Goal: Communication & Community: Participate in discussion

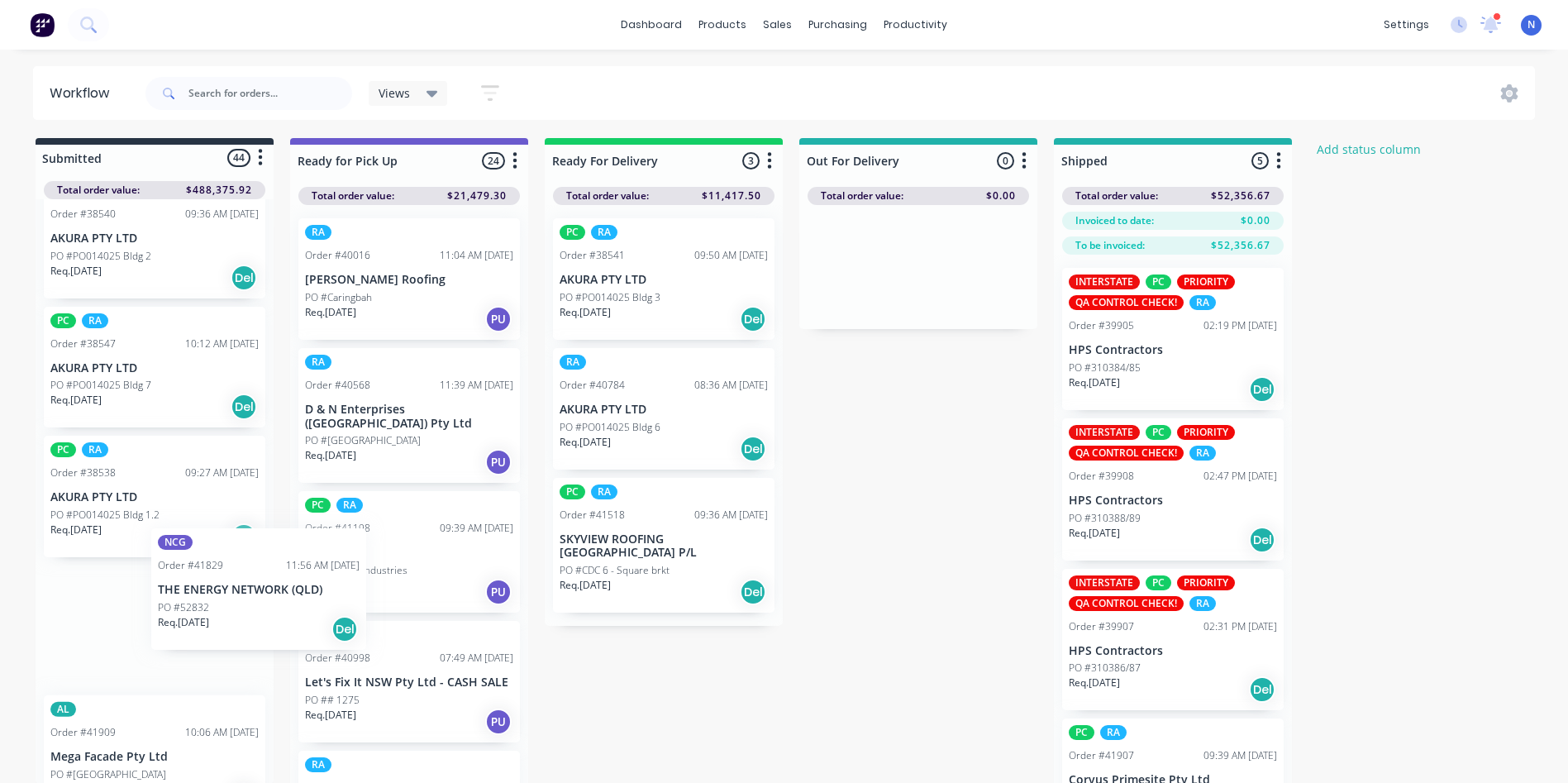
scroll to position [4, 0]
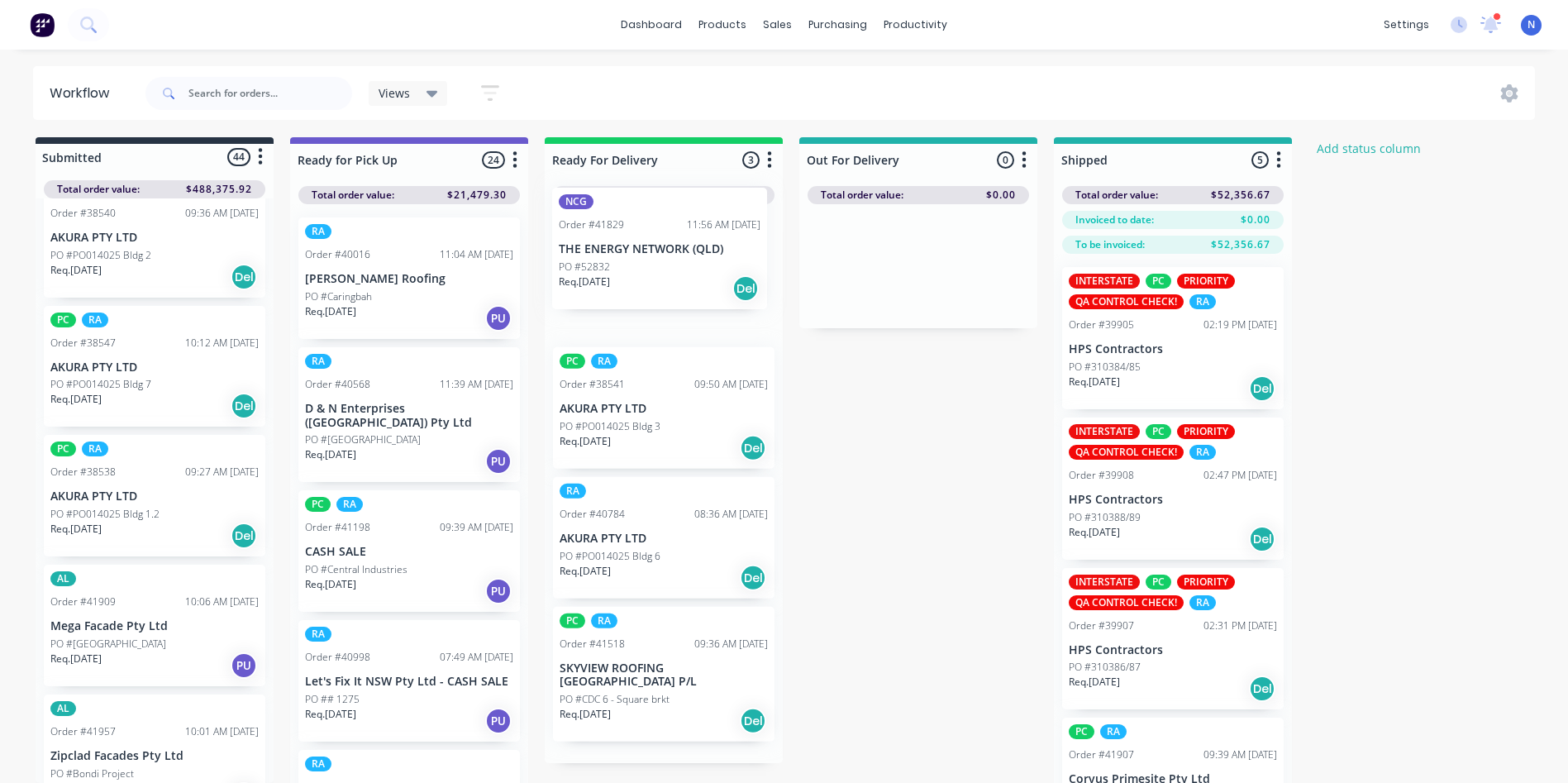
drag, startPoint x: 98, startPoint y: 647, endPoint x: 618, endPoint y: 263, distance: 646.4
click at [618, 263] on div "Submitted 44 Status colour #273444 hex #273444 Save Cancel Summaries Total orde…" at bounding box center [886, 488] width 1797 height 701
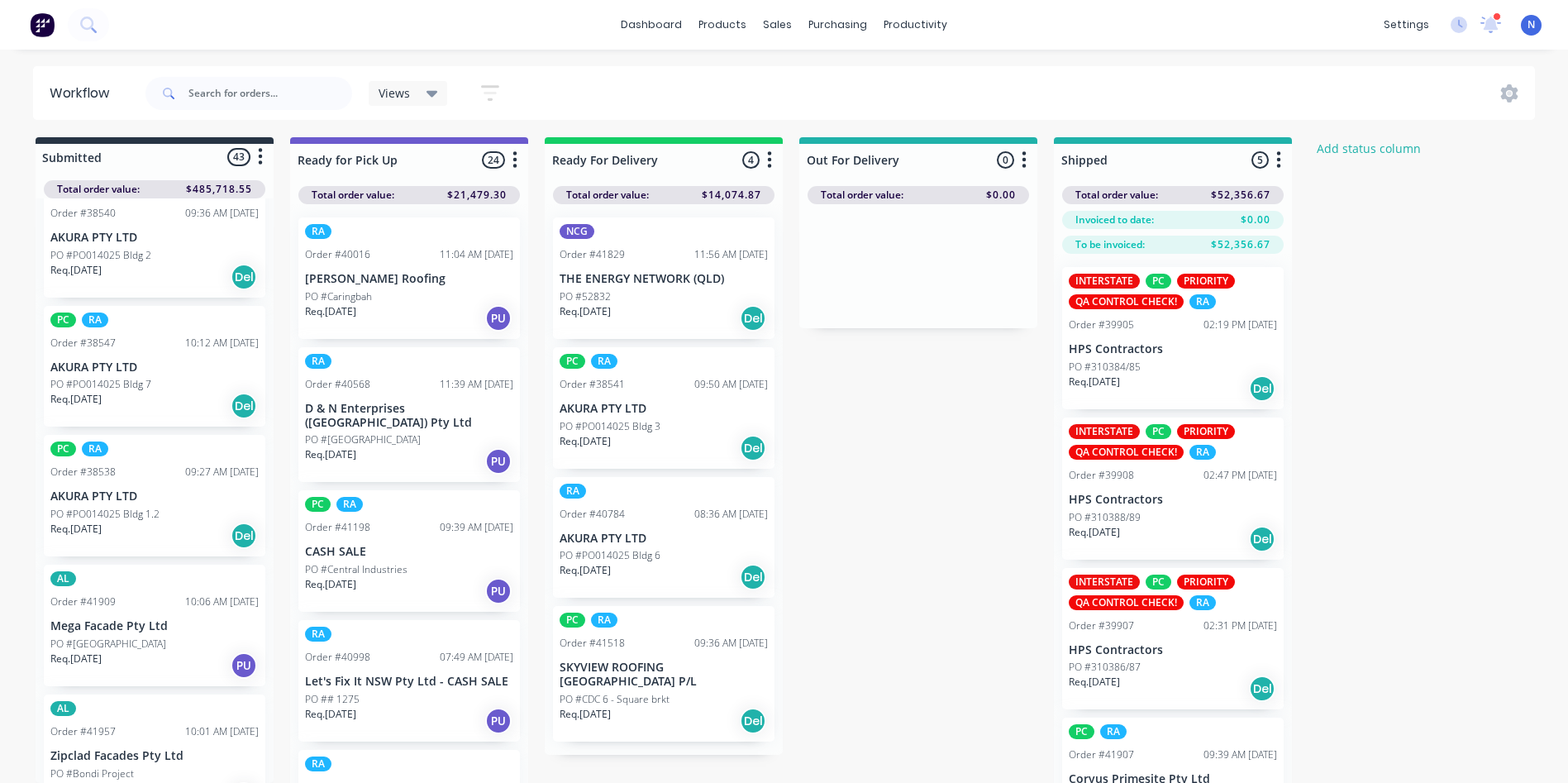
click at [579, 287] on div "NCG Order #41829 11:56 AM [DATE] THE ENERGY NETWORK ([GEOGRAPHIC_DATA]) PO #528…" at bounding box center [663, 278] width 221 height 122
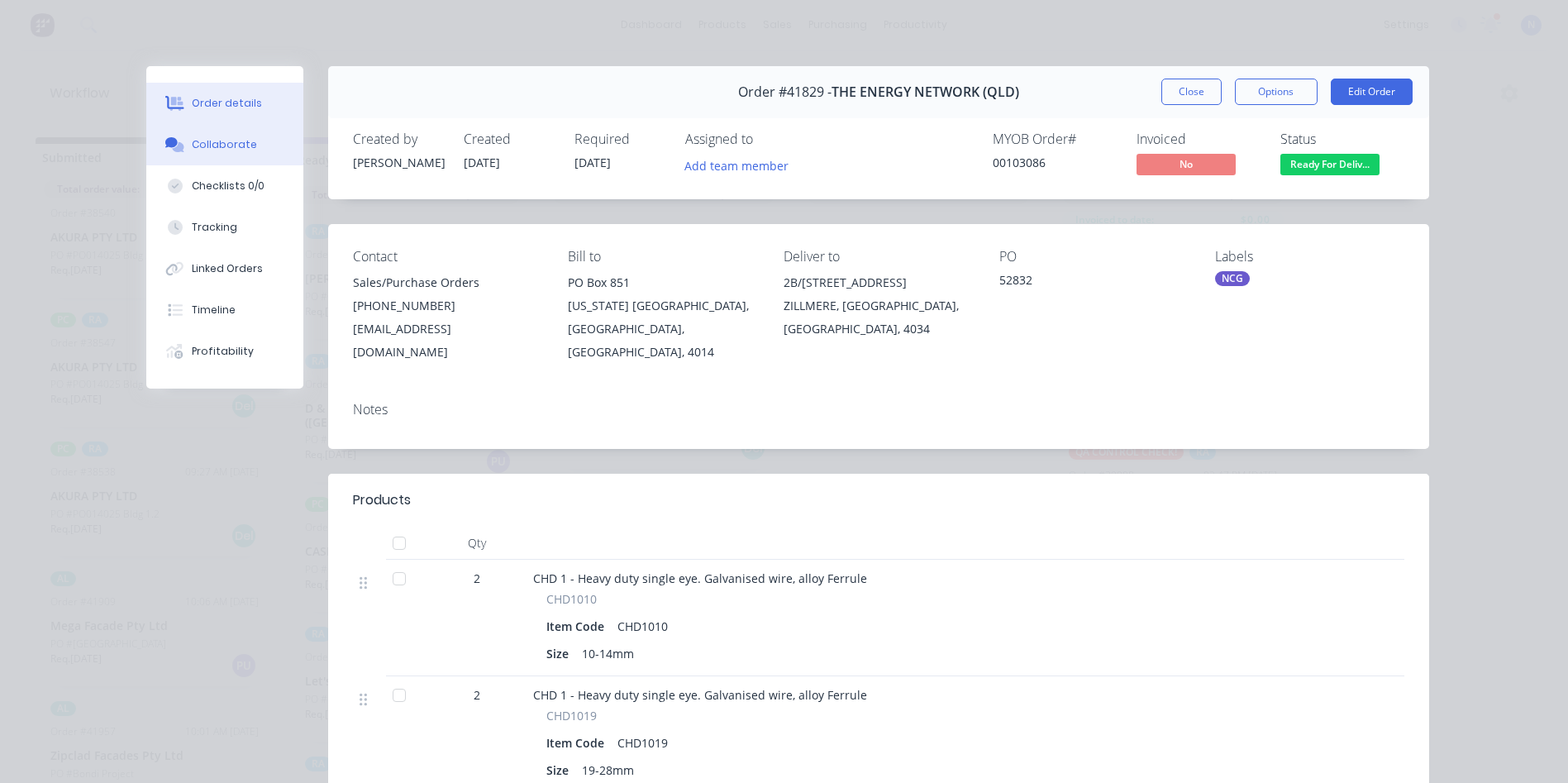
click at [236, 139] on div "Collaborate" at bounding box center [224, 144] width 65 height 15
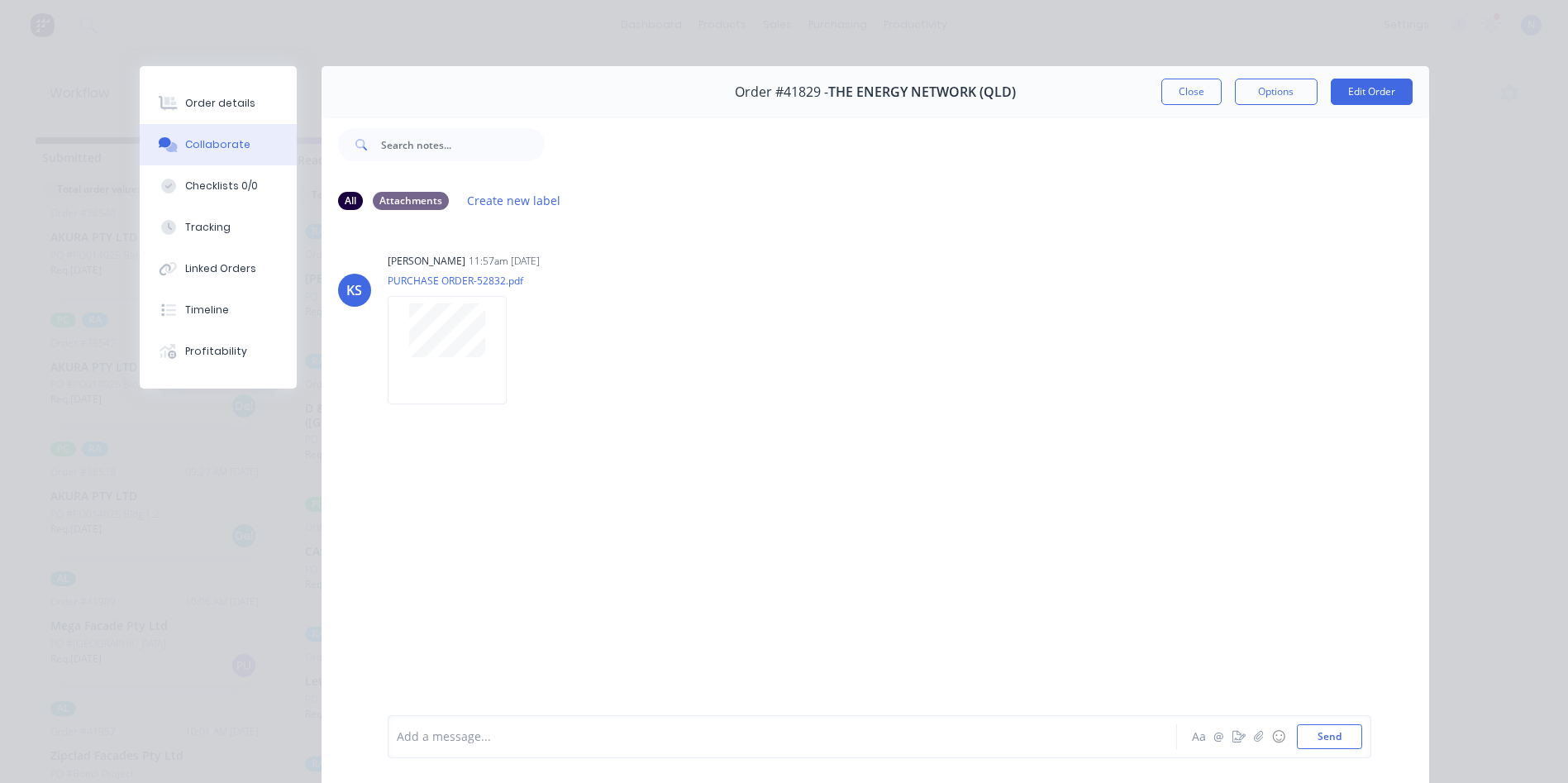
click at [781, 739] on div at bounding box center [759, 738] width 723 height 18
click at [1180, 91] on button "Close" at bounding box center [1192, 92] width 60 height 27
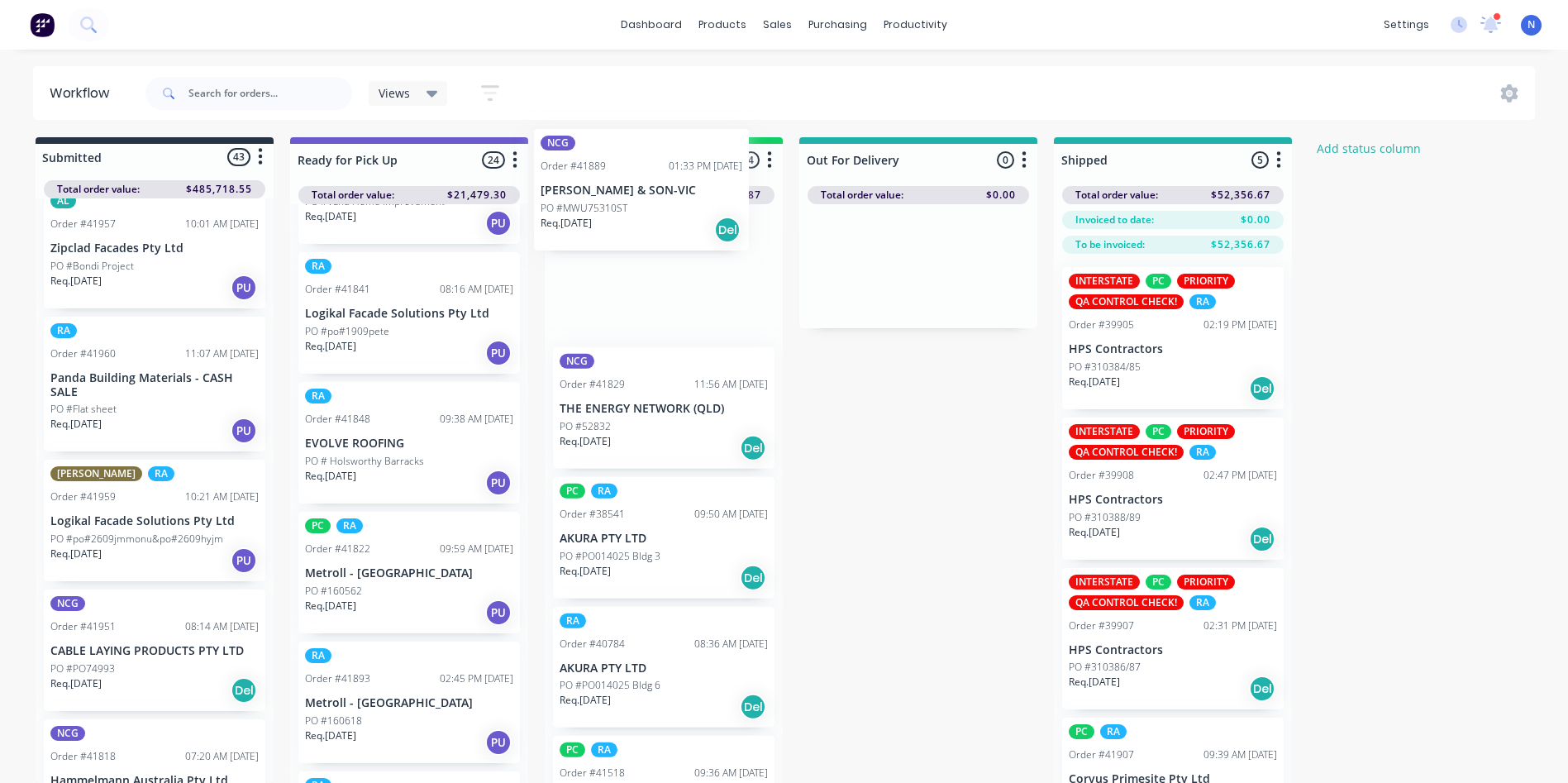
scroll to position [0, 0]
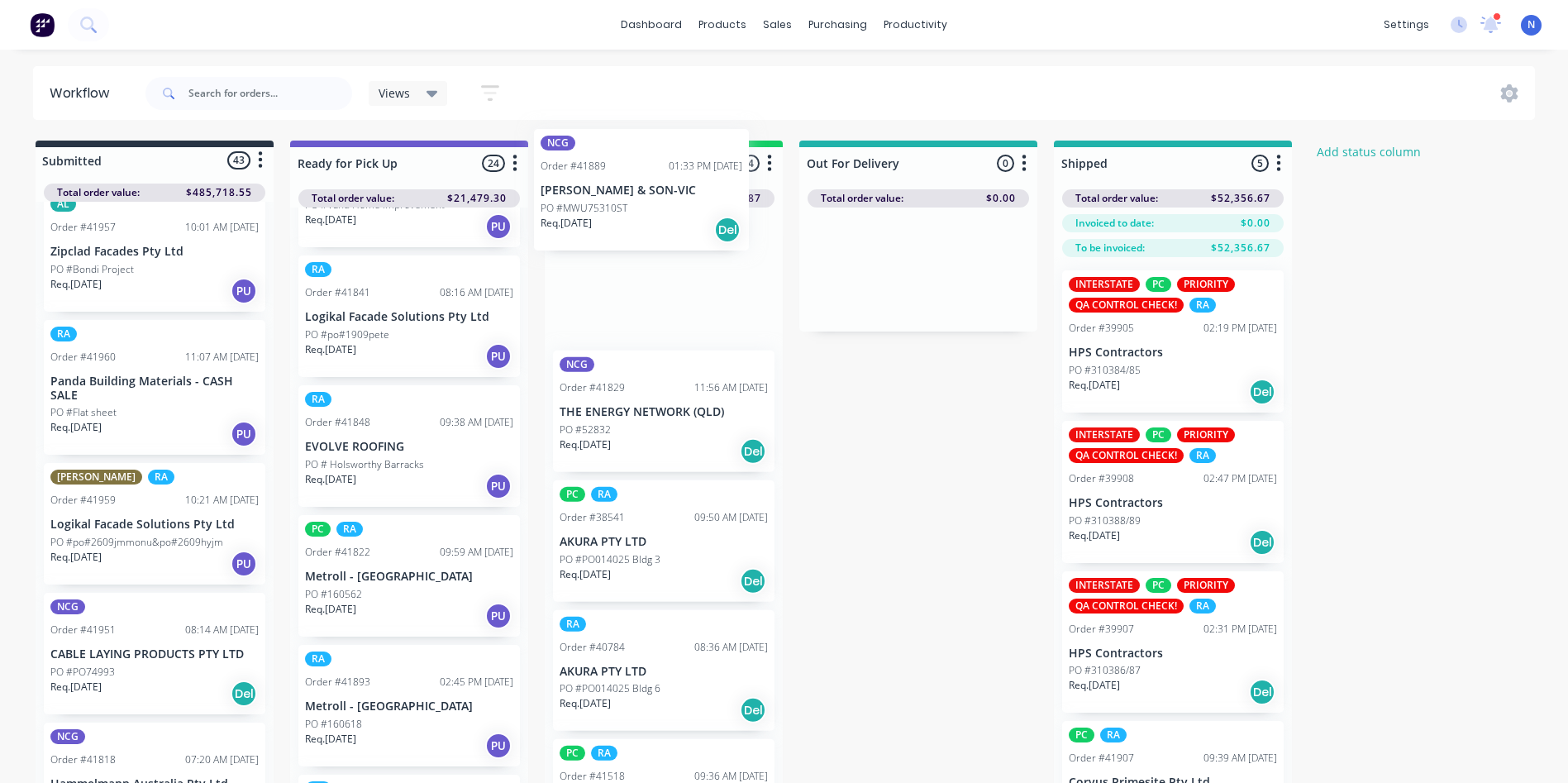
drag, startPoint x: 80, startPoint y: 538, endPoint x: 575, endPoint y: 205, distance: 596.6
click at [575, 205] on div "Submitted 43 Status colour #273444 hex #273444 Save Cancel Summaries Total orde…" at bounding box center [886, 491] width 1797 height 701
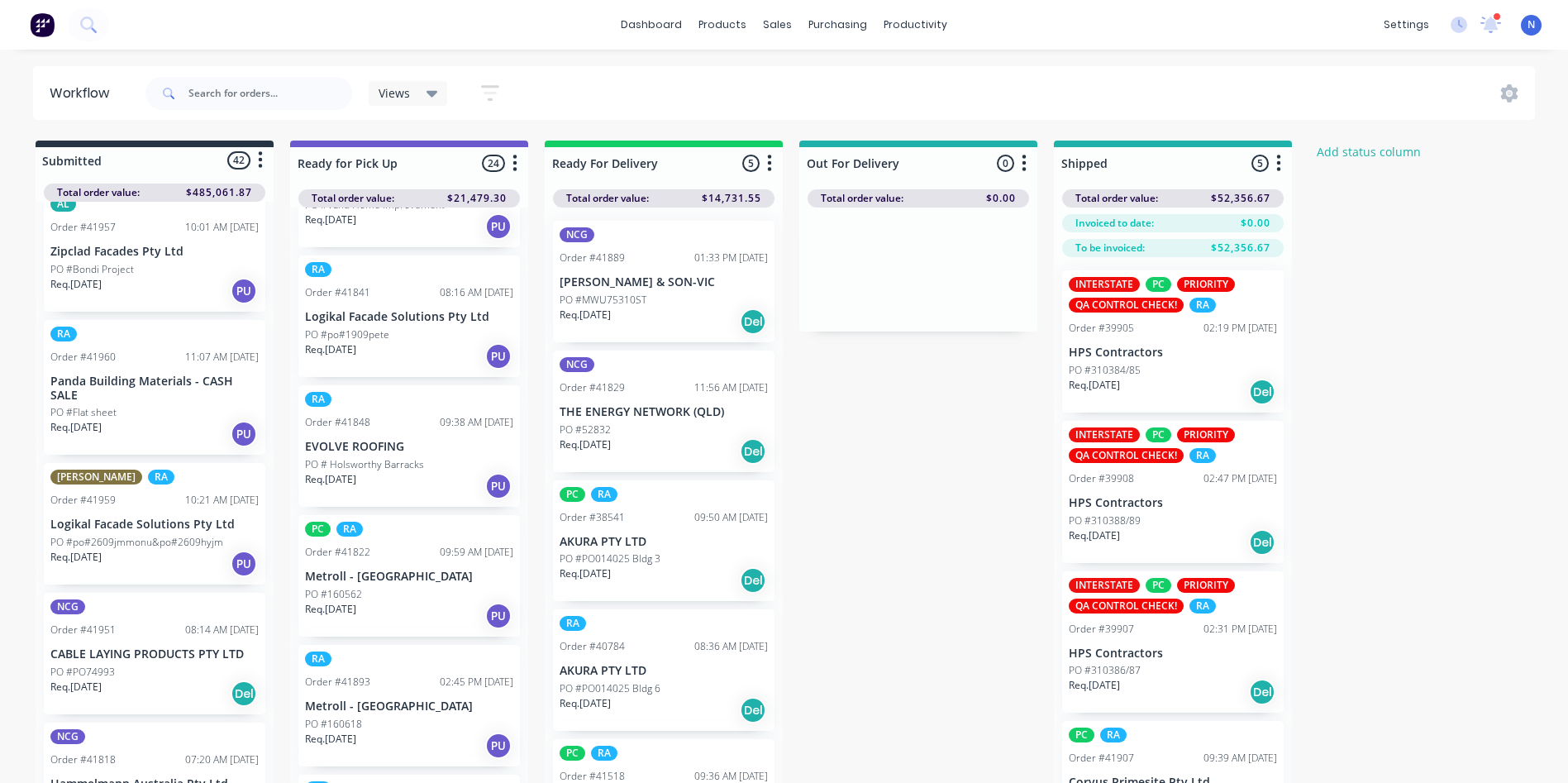
click at [609, 303] on p "PO #MWU75310ST" at bounding box center [603, 300] width 87 height 15
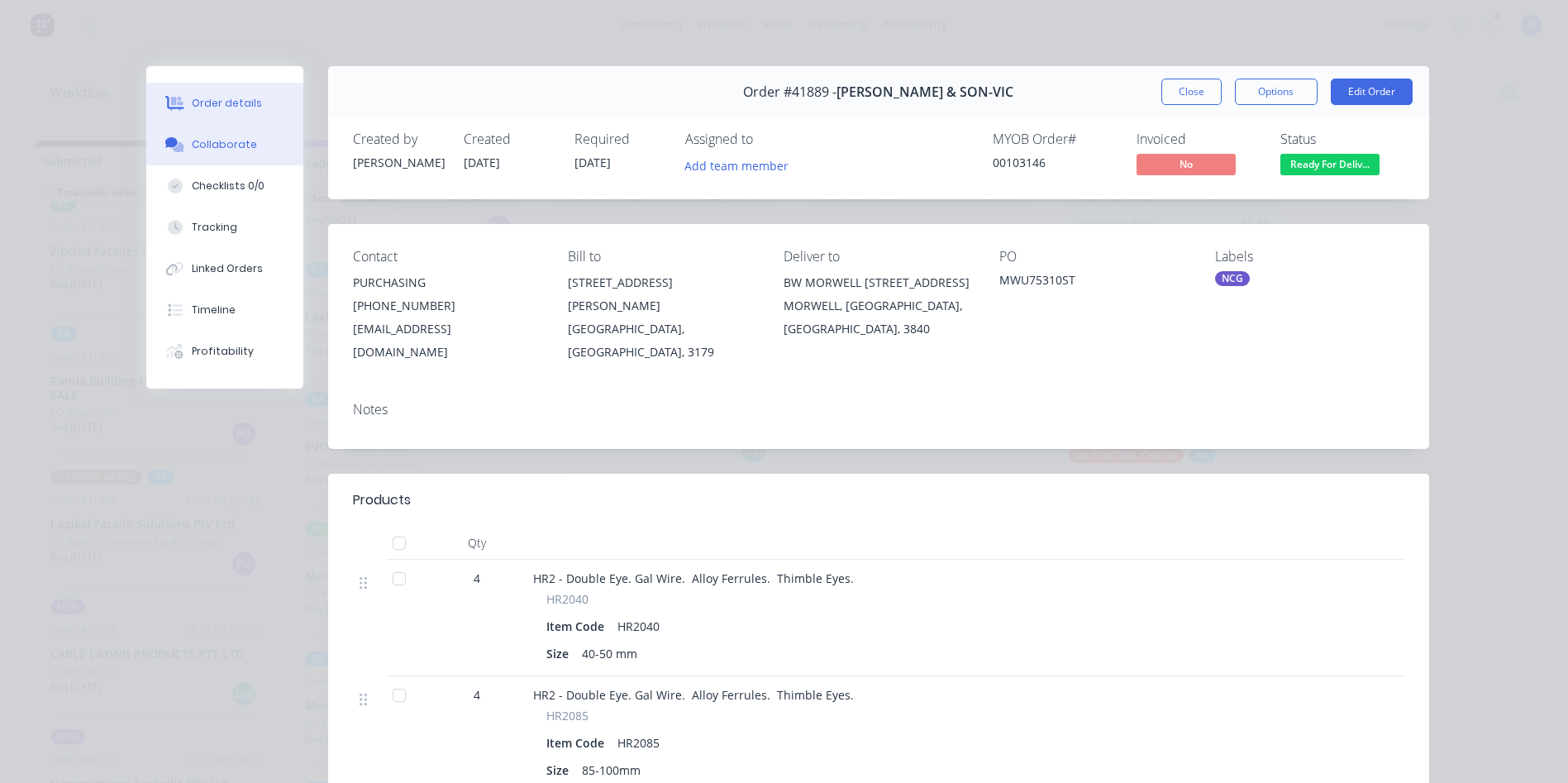
click at [189, 157] on button "Collaborate" at bounding box center [224, 144] width 157 height 41
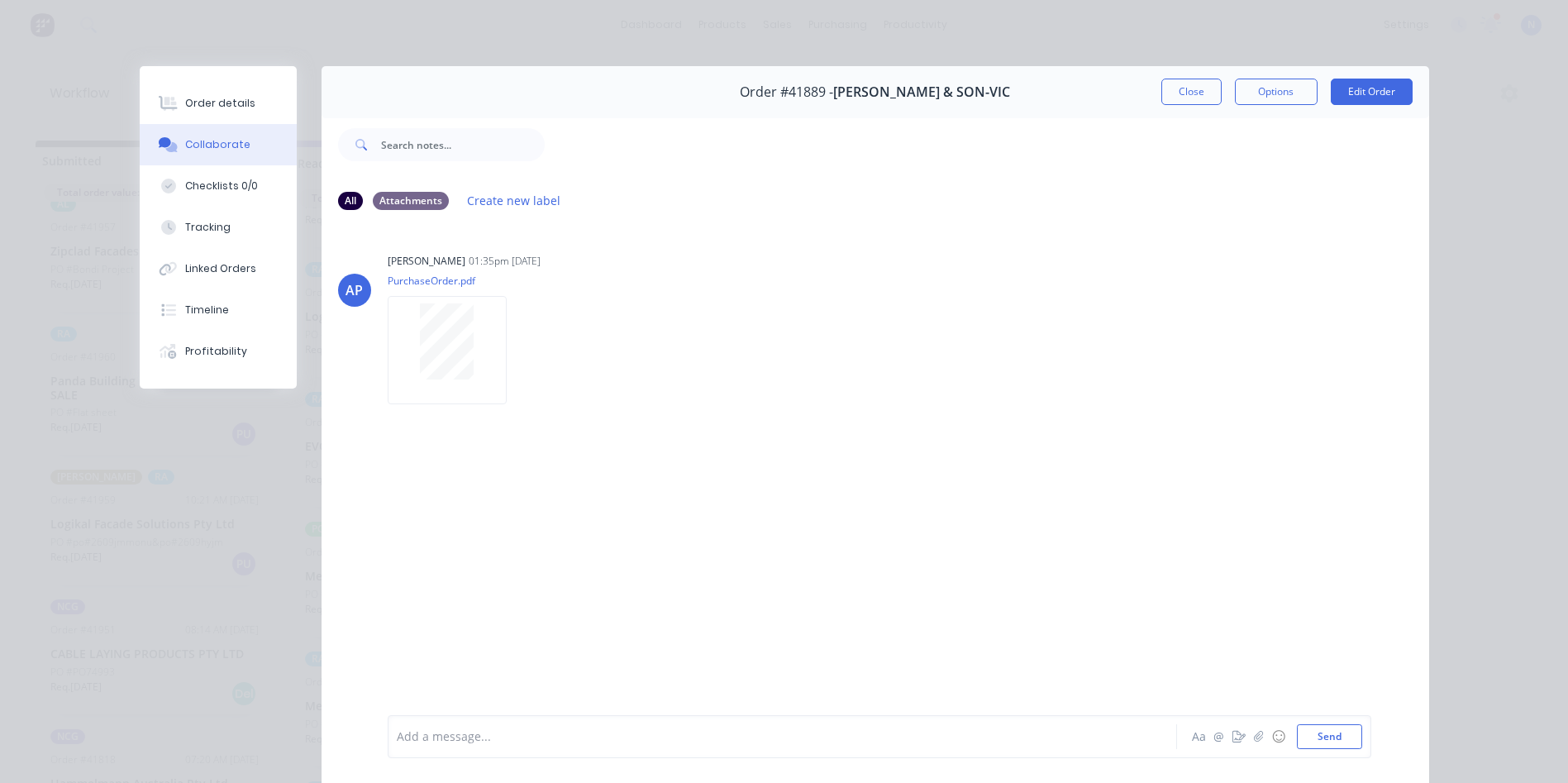
click at [843, 734] on div at bounding box center [759, 738] width 723 height 18
click at [1190, 100] on button "Close" at bounding box center [1192, 92] width 60 height 27
